Goal: Task Accomplishment & Management: Manage account settings

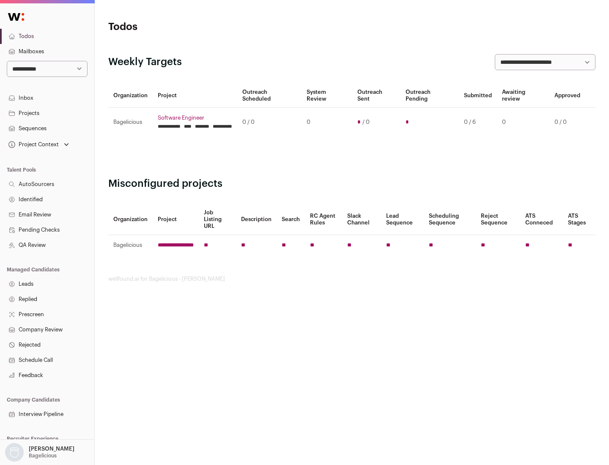
click at [47, 113] on link "Projects" at bounding box center [47, 113] width 94 height 15
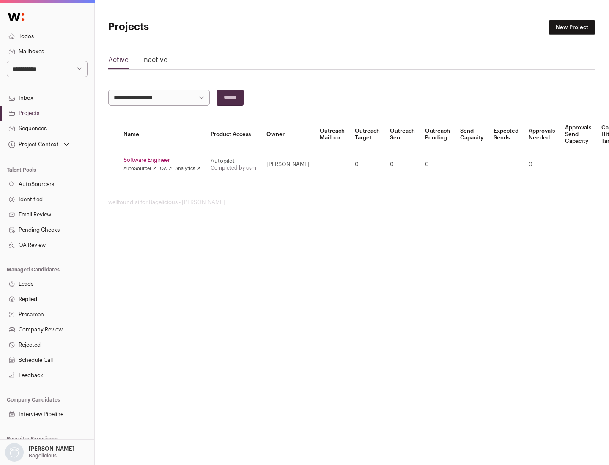
click at [164, 160] on link "Software Engineer" at bounding box center [161, 160] width 77 height 7
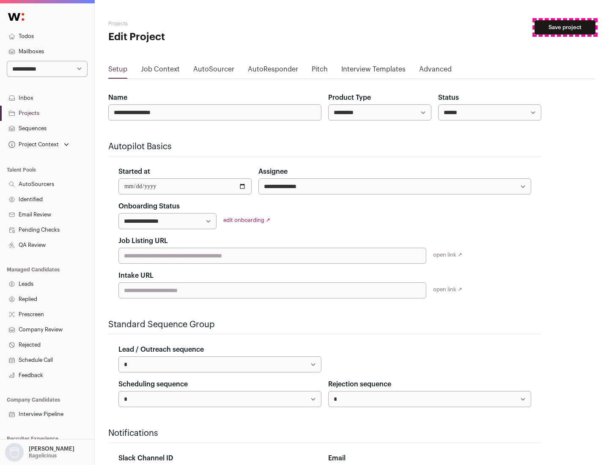
click at [565, 27] on button "Save project" at bounding box center [565, 27] width 61 height 14
